Goal: Book appointment/travel/reservation

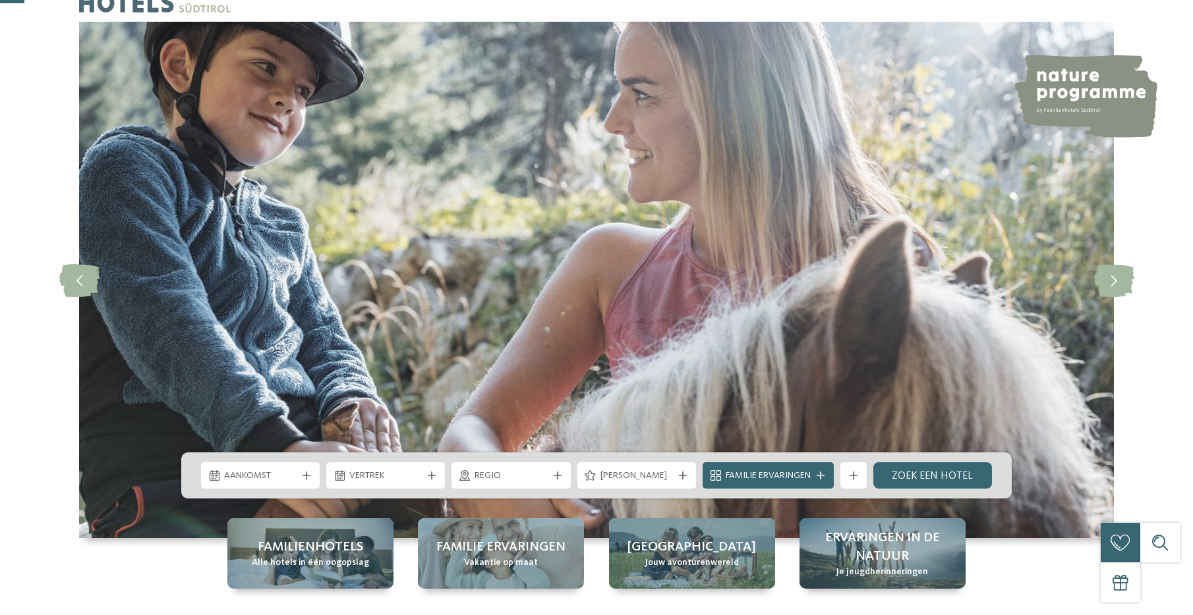
scroll to position [132, 0]
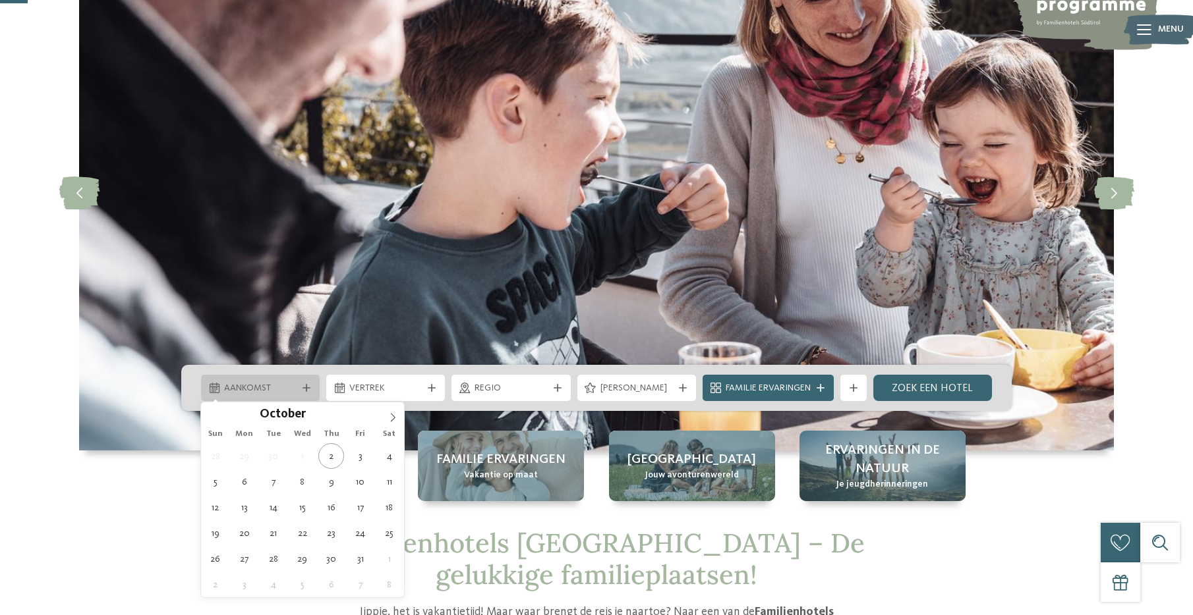
click at [256, 391] on span "Aankomst" at bounding box center [260, 388] width 72 height 13
click at [397, 417] on span at bounding box center [393, 414] width 22 height 22
click at [396, 417] on icon at bounding box center [392, 417] width 9 height 9
type input "****"
click at [396, 417] on icon at bounding box center [392, 417] width 9 height 9
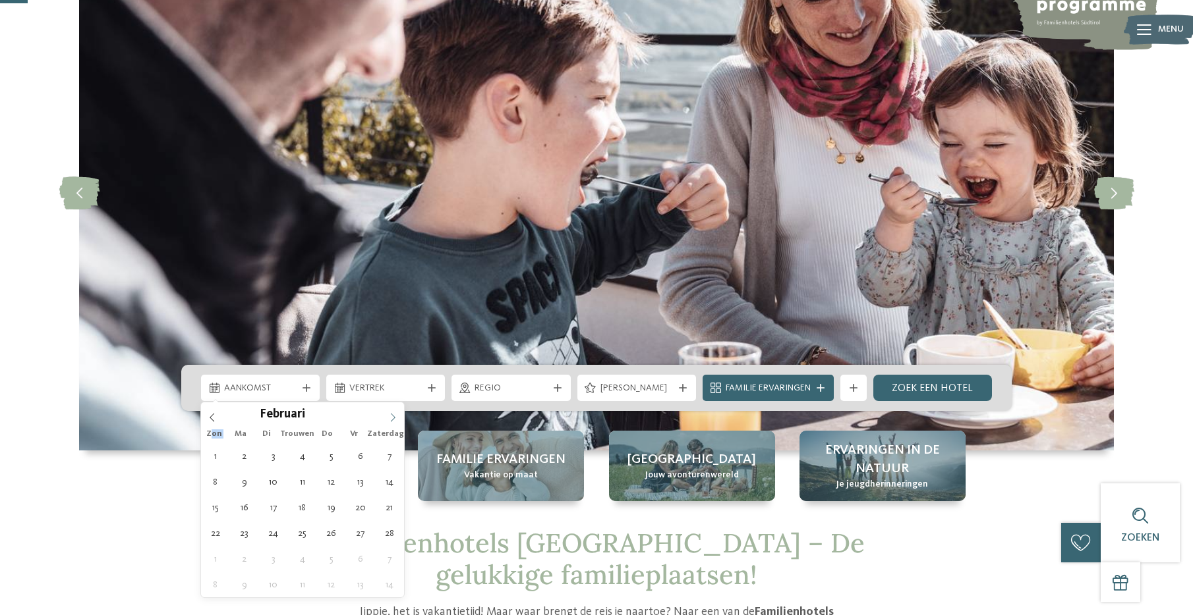
click at [396, 417] on icon at bounding box center [392, 417] width 9 height 9
click at [395, 417] on icon at bounding box center [392, 417] width 9 height 9
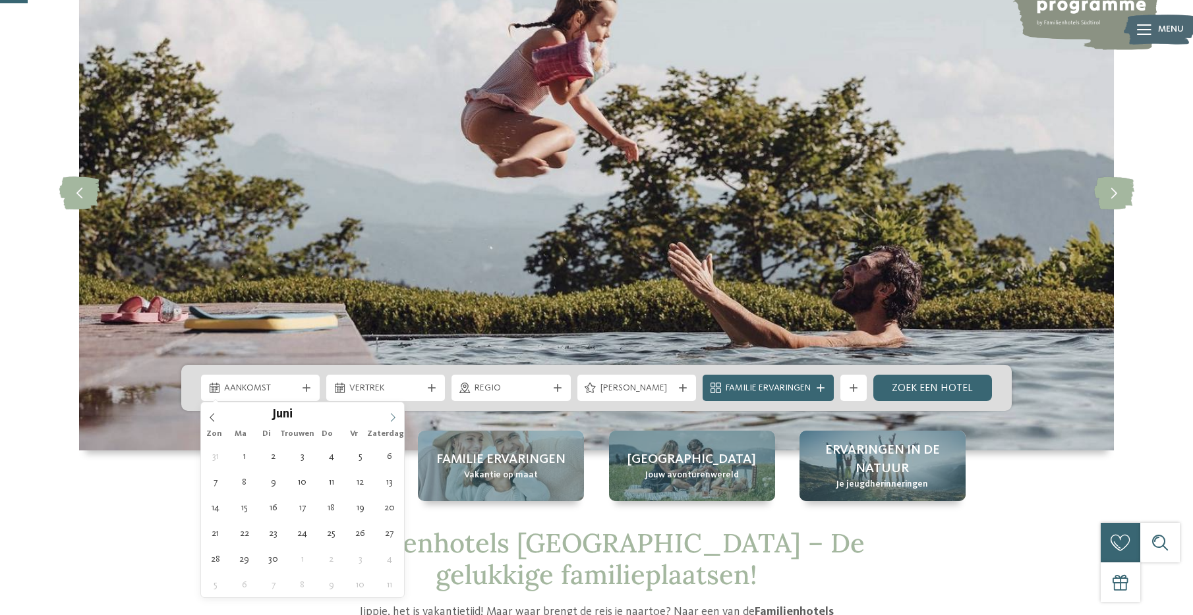
click at [395, 418] on icon at bounding box center [392, 417] width 9 height 9
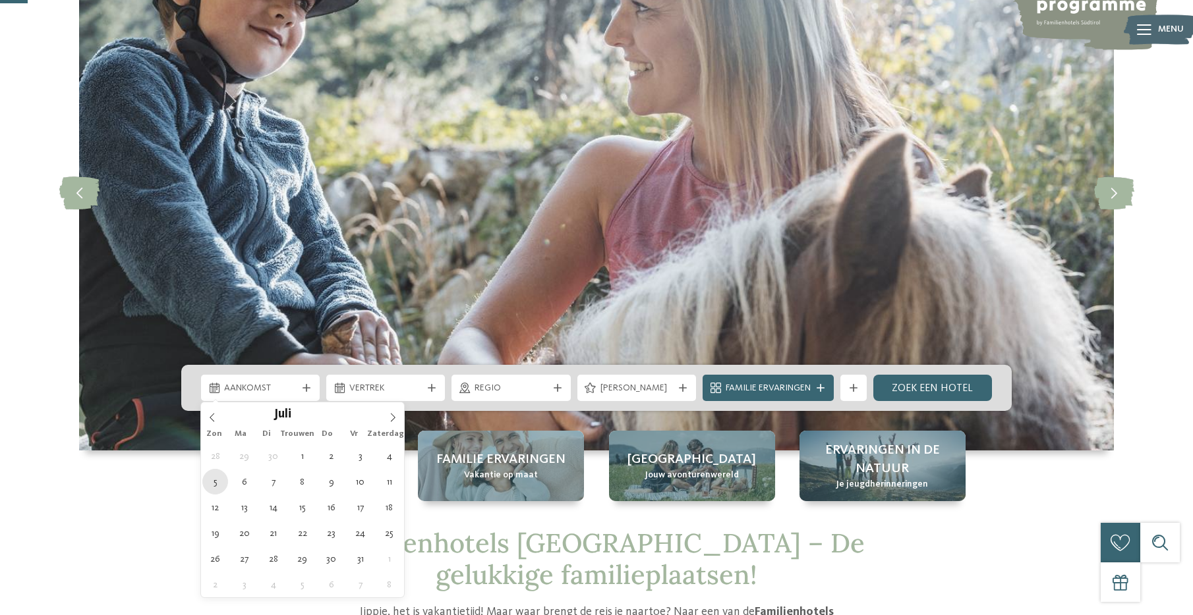
type div "05.07.2026"
type input "****"
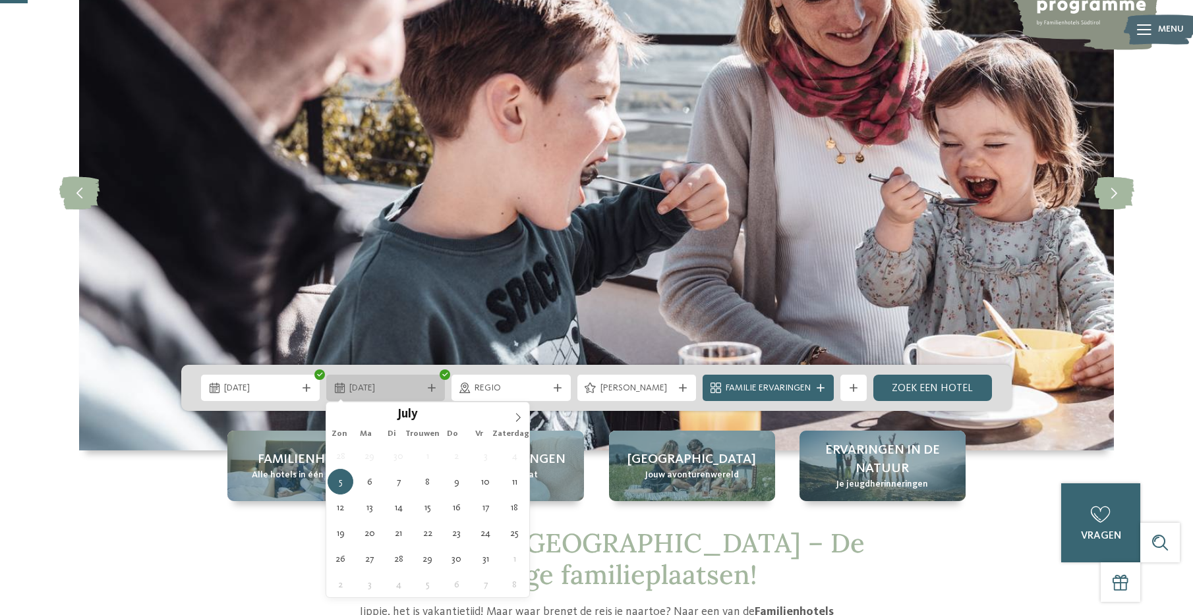
click at [414, 383] on span "05.07.2026" at bounding box center [385, 388] width 72 height 13
type div "12.07.2026"
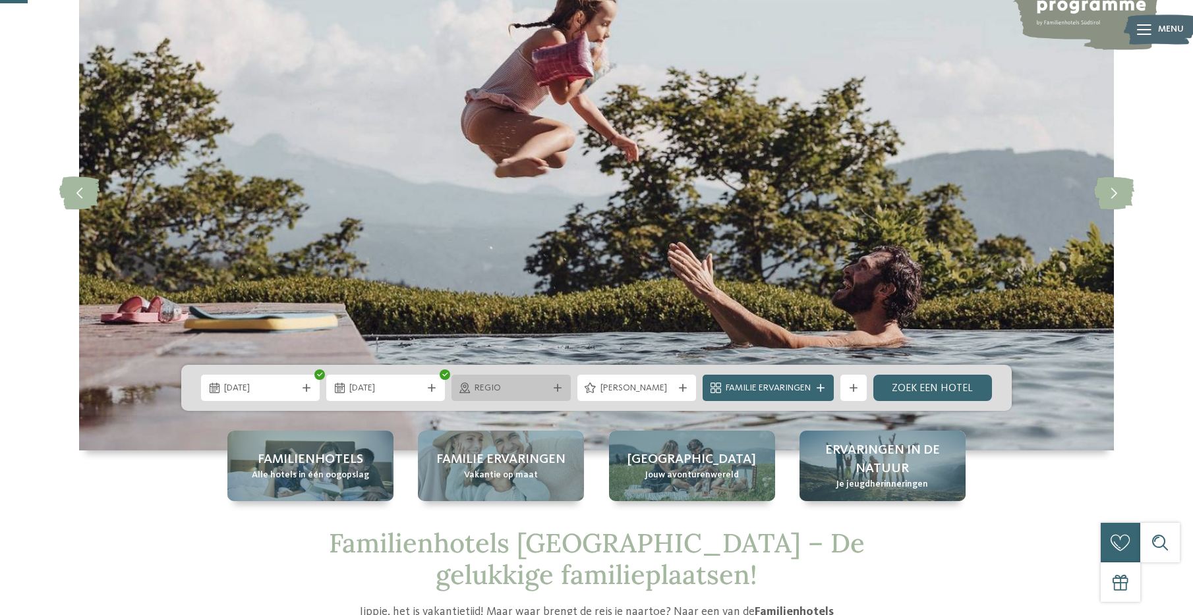
click at [557, 388] on icon at bounding box center [558, 388] width 8 height 8
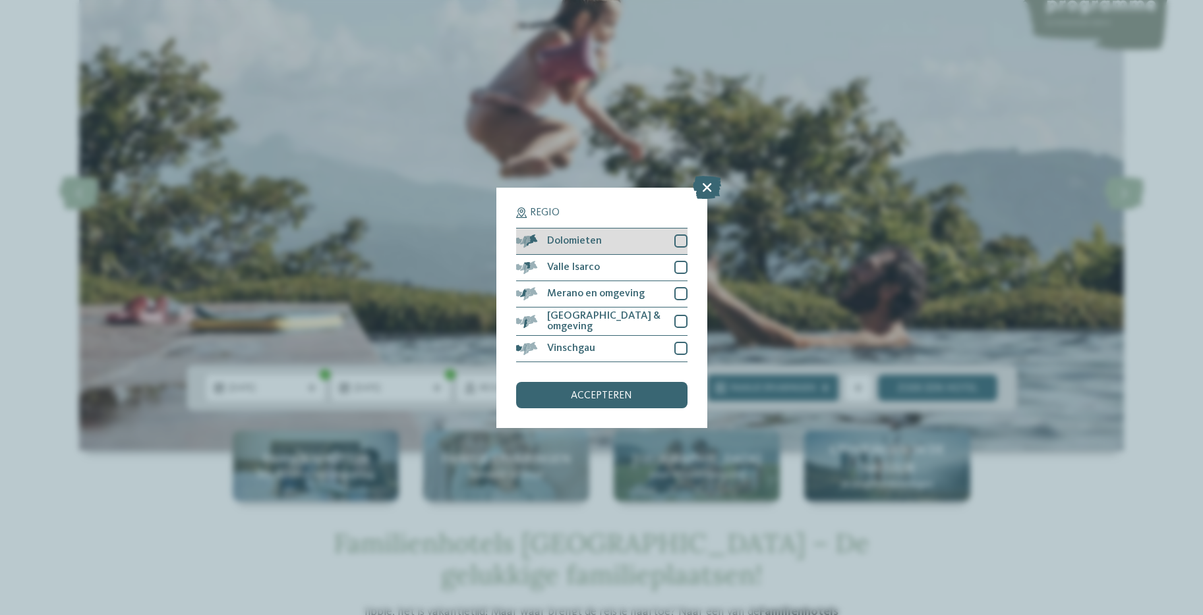
click at [681, 245] on div at bounding box center [680, 241] width 13 height 13
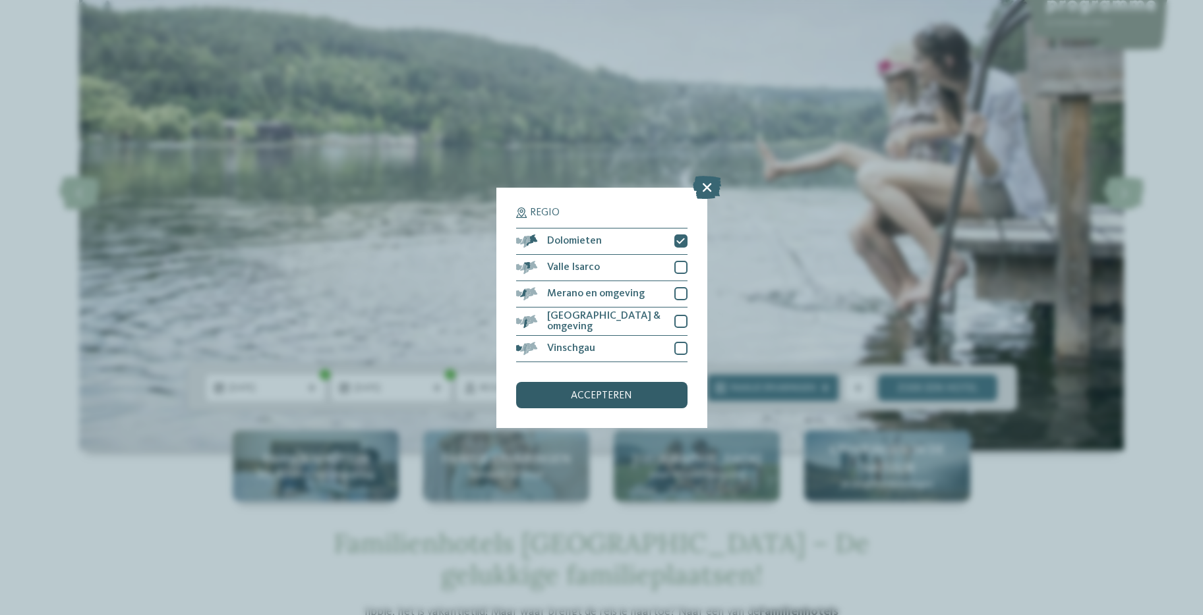
click at [584, 399] on span "accepteren" at bounding box center [601, 396] width 61 height 11
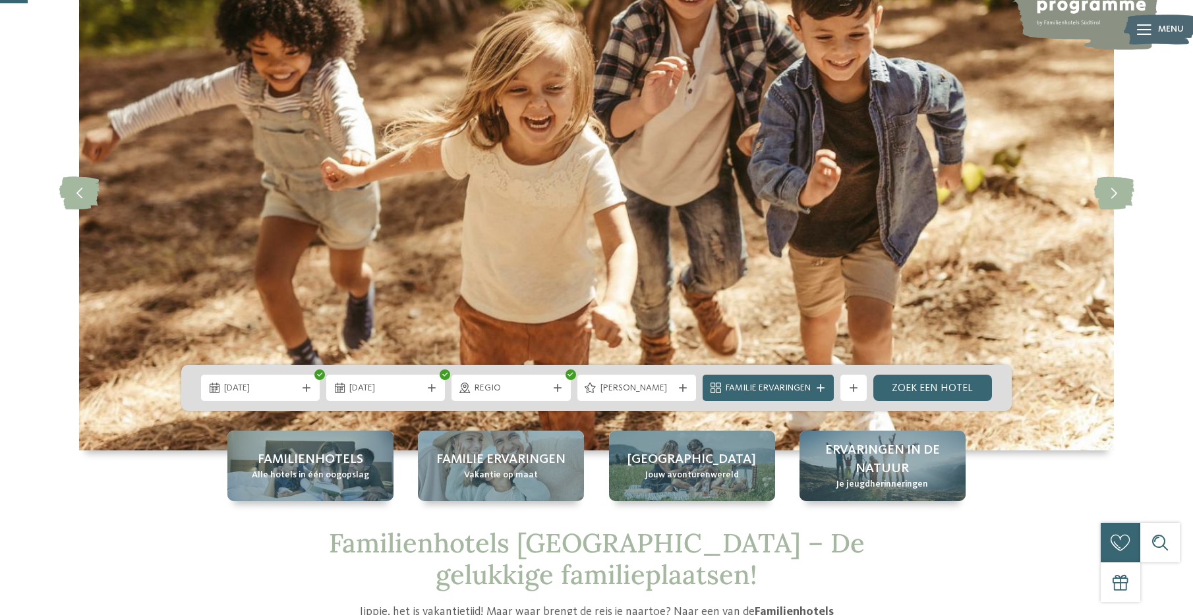
click at [782, 385] on span "Familie ervaringen" at bounding box center [768, 388] width 85 height 13
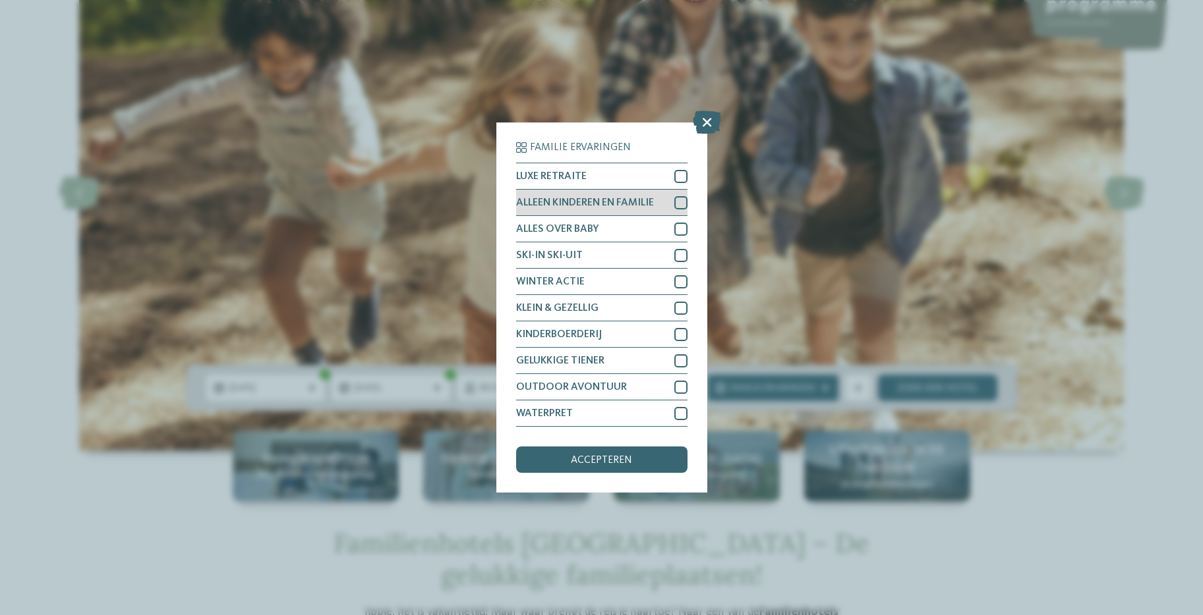
click at [680, 202] on div at bounding box center [680, 202] width 13 height 13
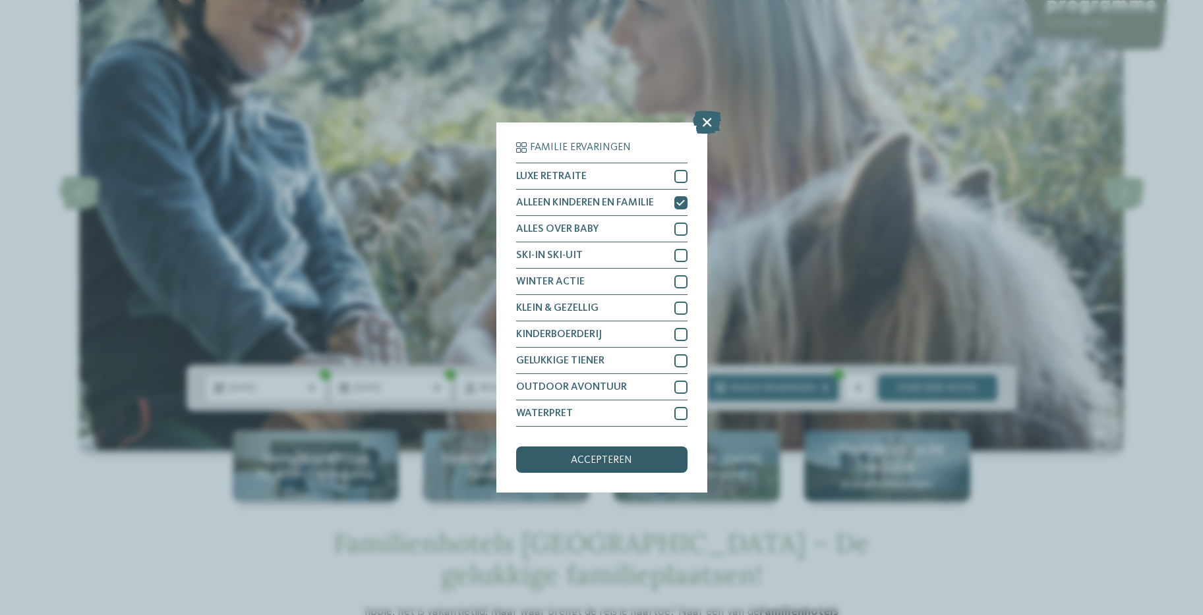
click at [582, 465] on span "accepteren" at bounding box center [601, 460] width 61 height 11
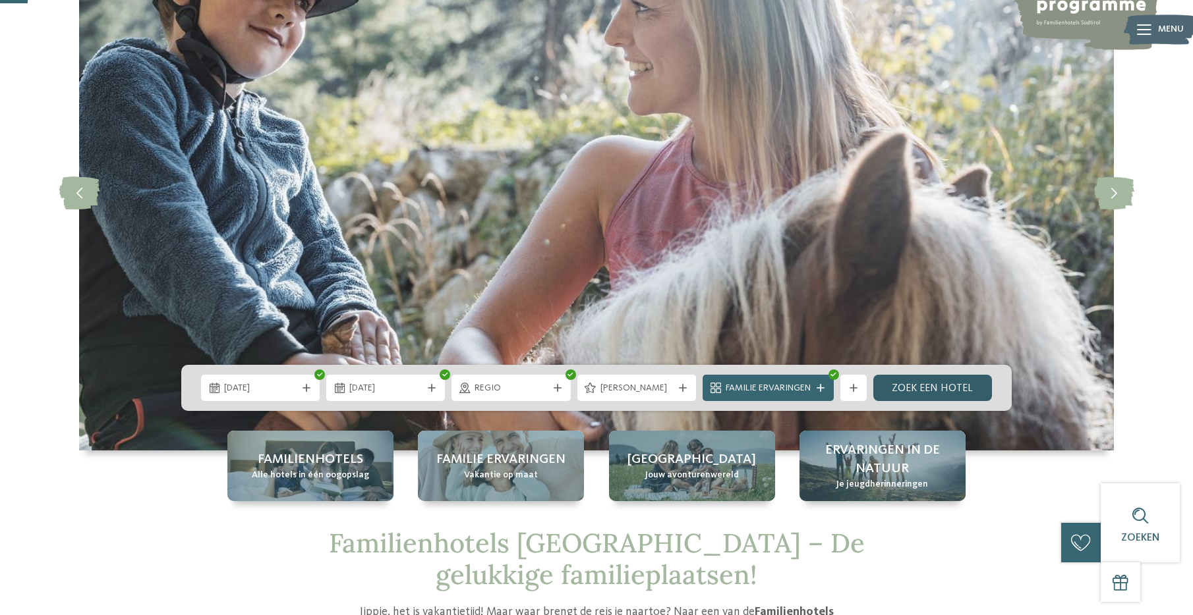
click at [913, 384] on link "Zoek een hotel" at bounding box center [932, 388] width 119 height 26
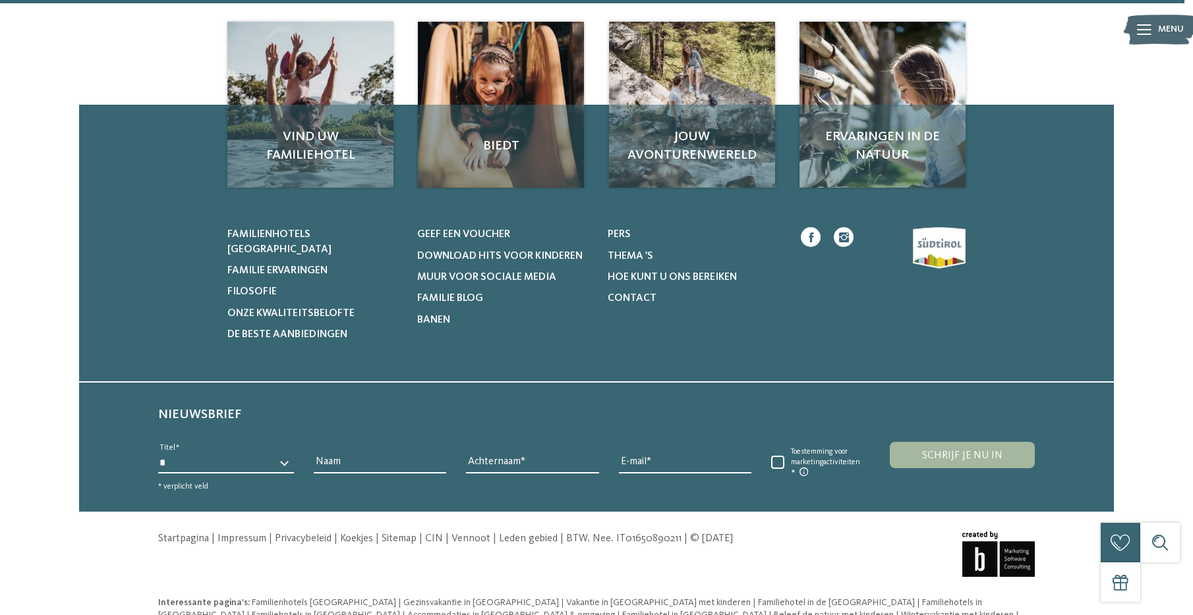
scroll to position [719, 0]
